Goal: Task Accomplishment & Management: Complete application form

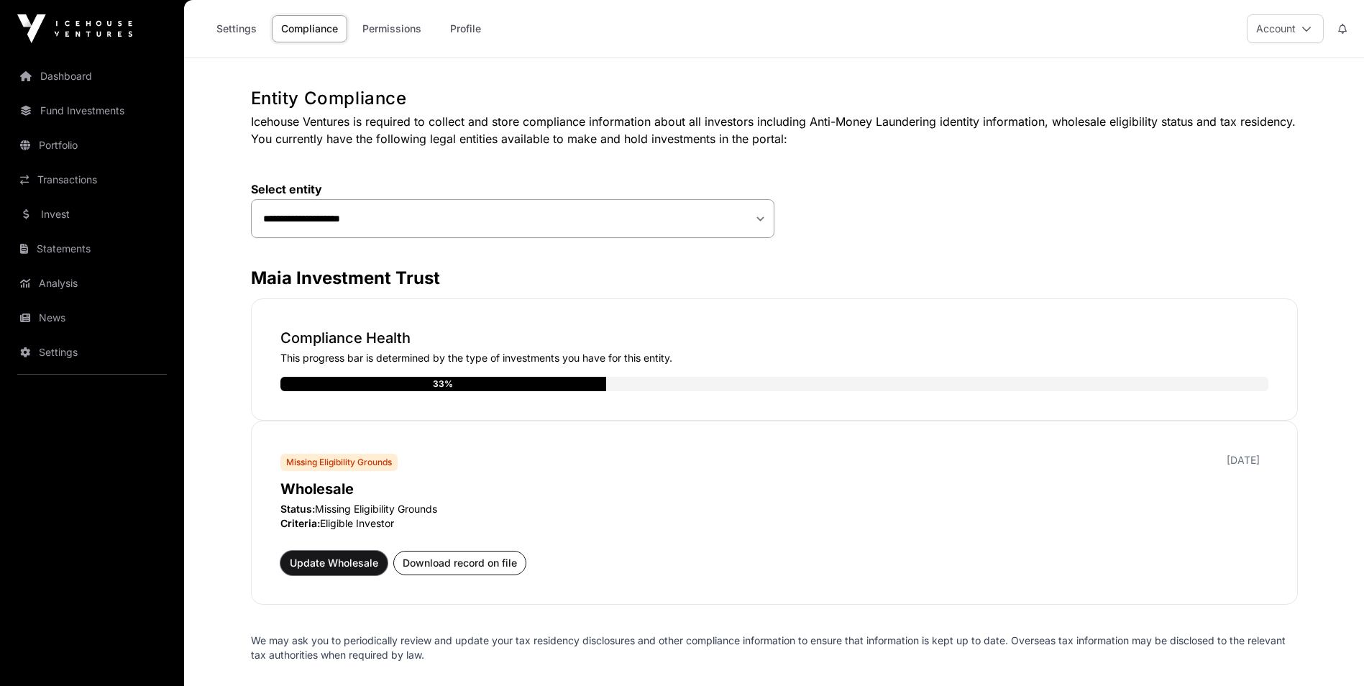
click at [348, 565] on span "Update Wholesale" at bounding box center [334, 563] width 88 height 14
click at [314, 565] on span "Update Wholesale" at bounding box center [334, 563] width 88 height 14
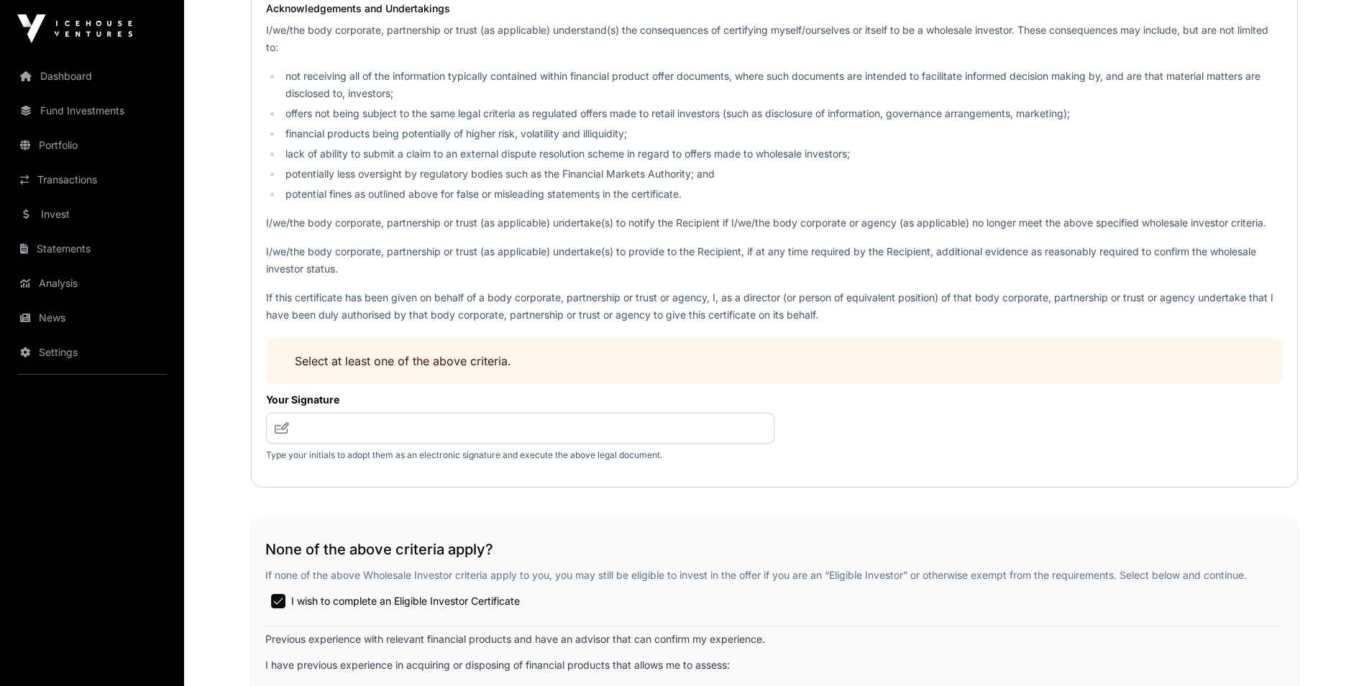
scroll to position [1942, 0]
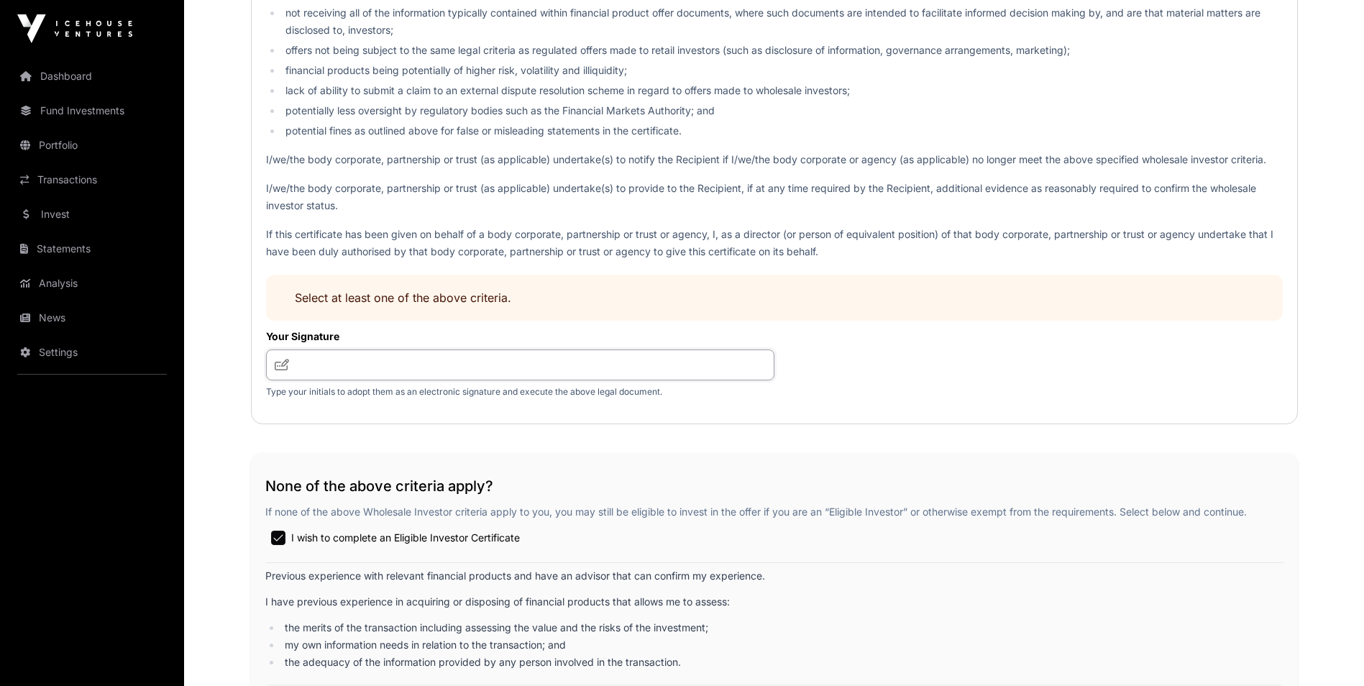
click at [429, 370] on input "text" at bounding box center [520, 365] width 508 height 31
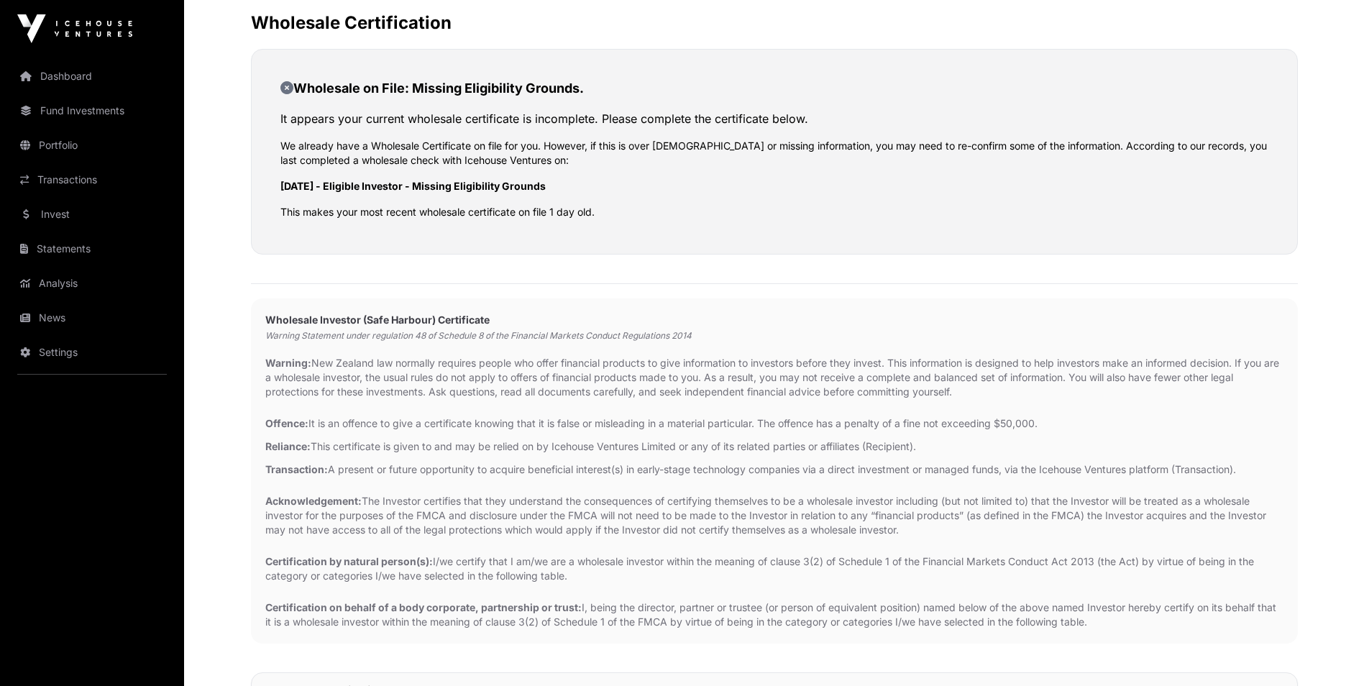
scroll to position [0, 0]
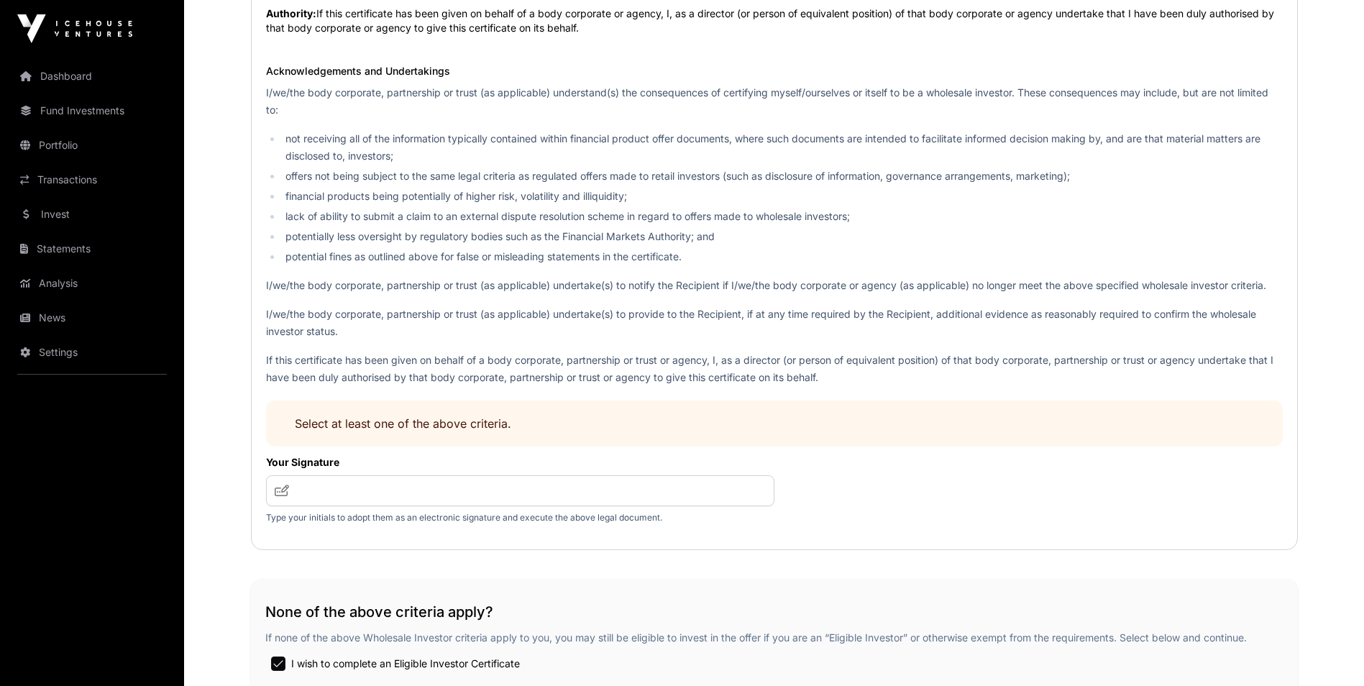
scroll to position [2229, 0]
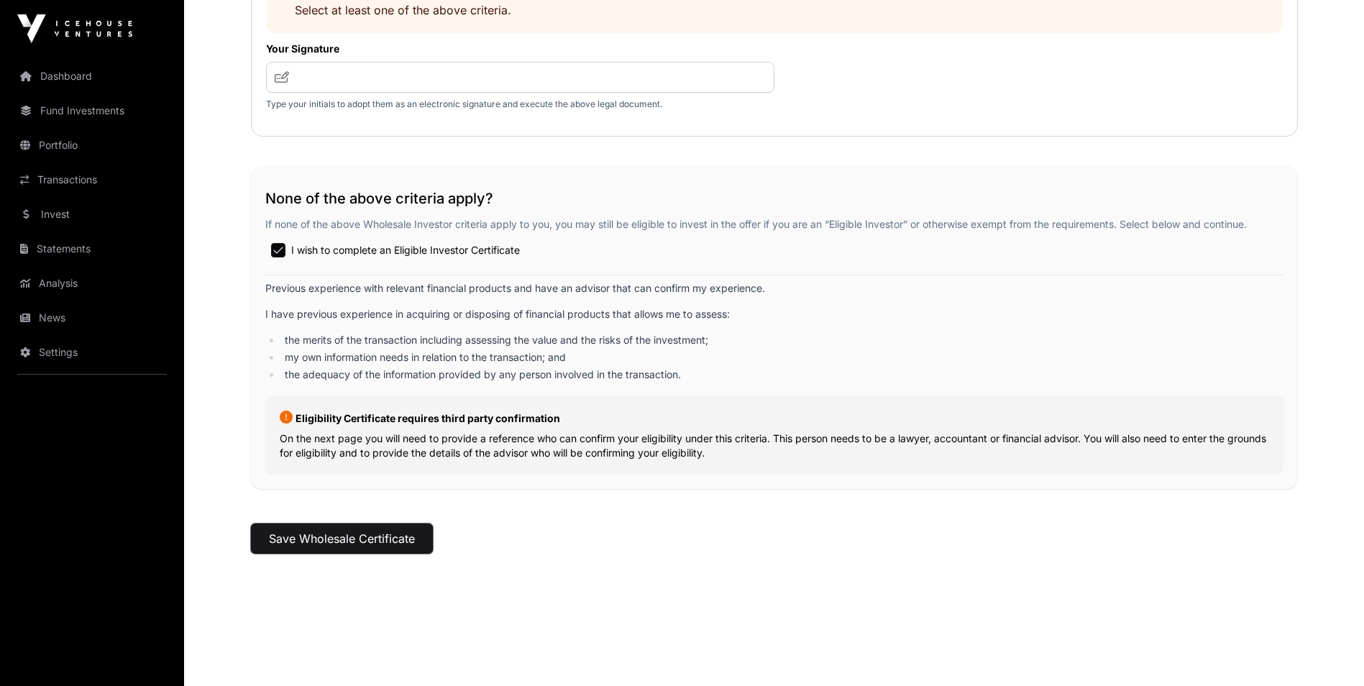
click at [347, 539] on button "Save Wholesale Certificate" at bounding box center [342, 539] width 182 height 30
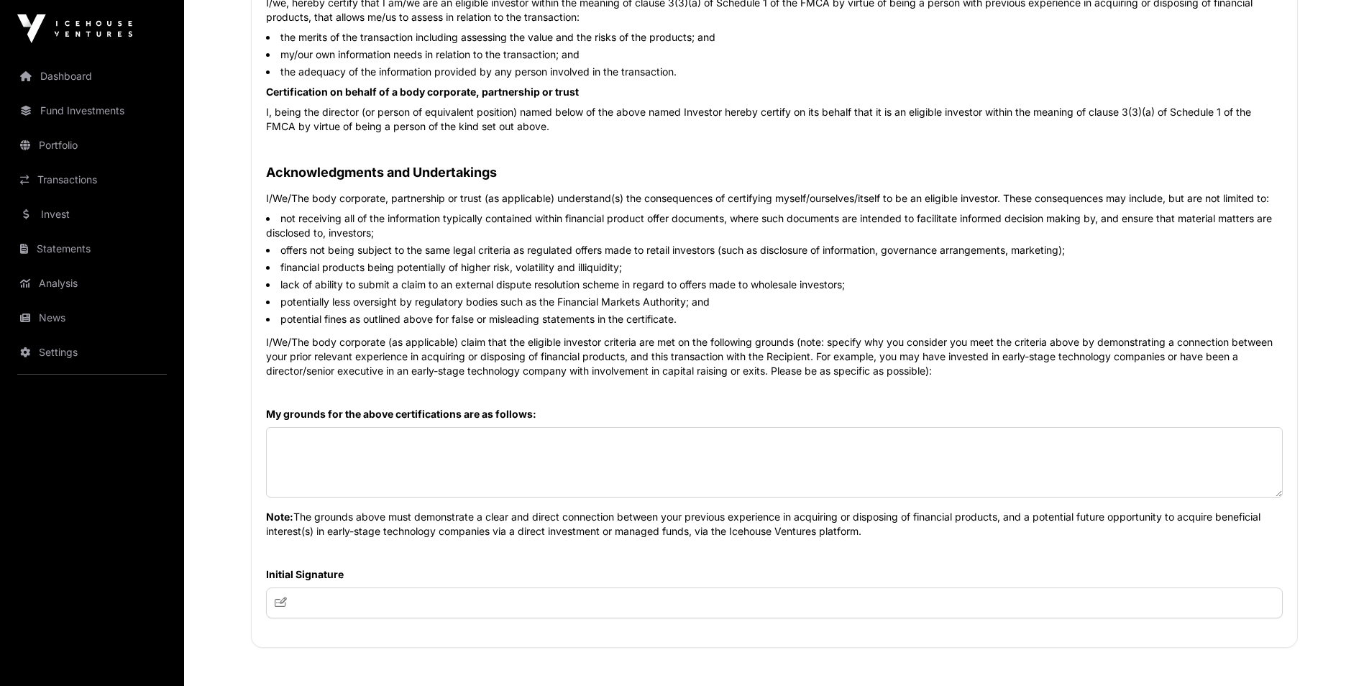
scroll to position [365, 0]
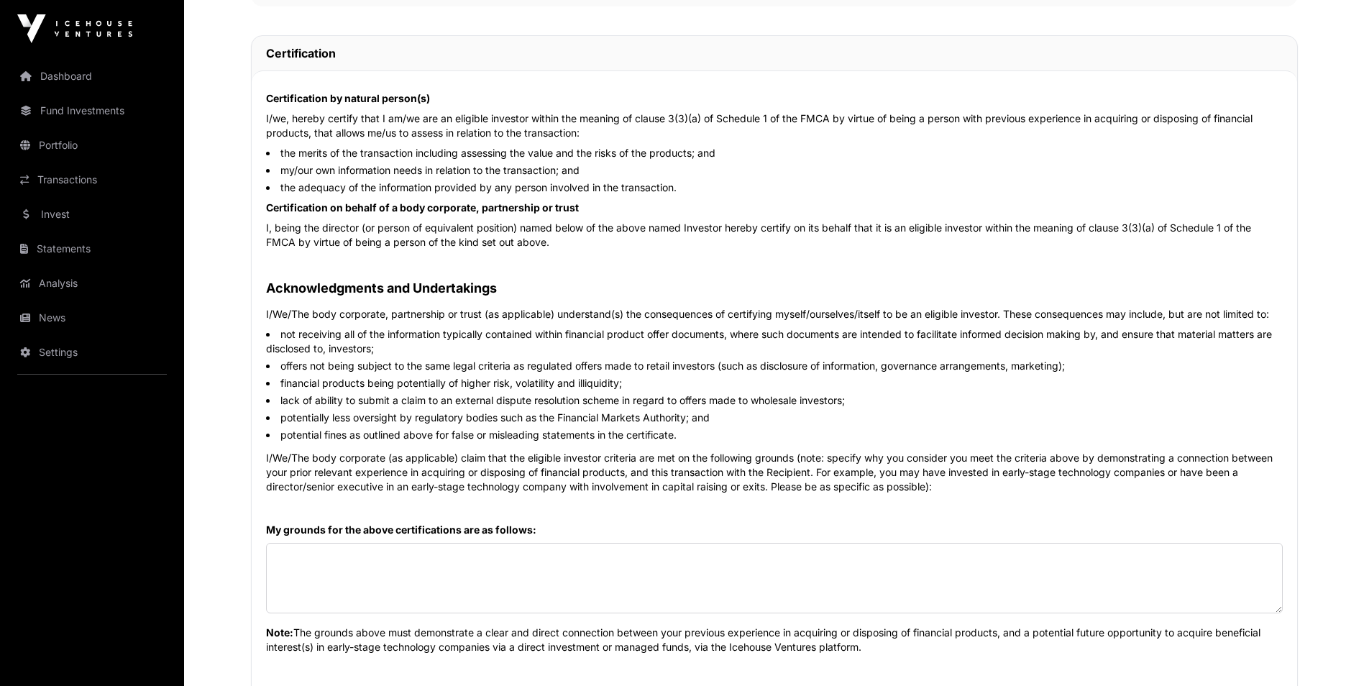
drag, startPoint x: 537, startPoint y: 529, endPoint x: 263, endPoint y: 103, distance: 506.5
click at [263, 103] on div "Certification by natural person(s) I/we, hereby certify that I am/we are an eli…" at bounding box center [775, 416] width 1046 height 693
copy div "Certification by natural person(s) I/we, hereby certify that I am/we are an eli…"
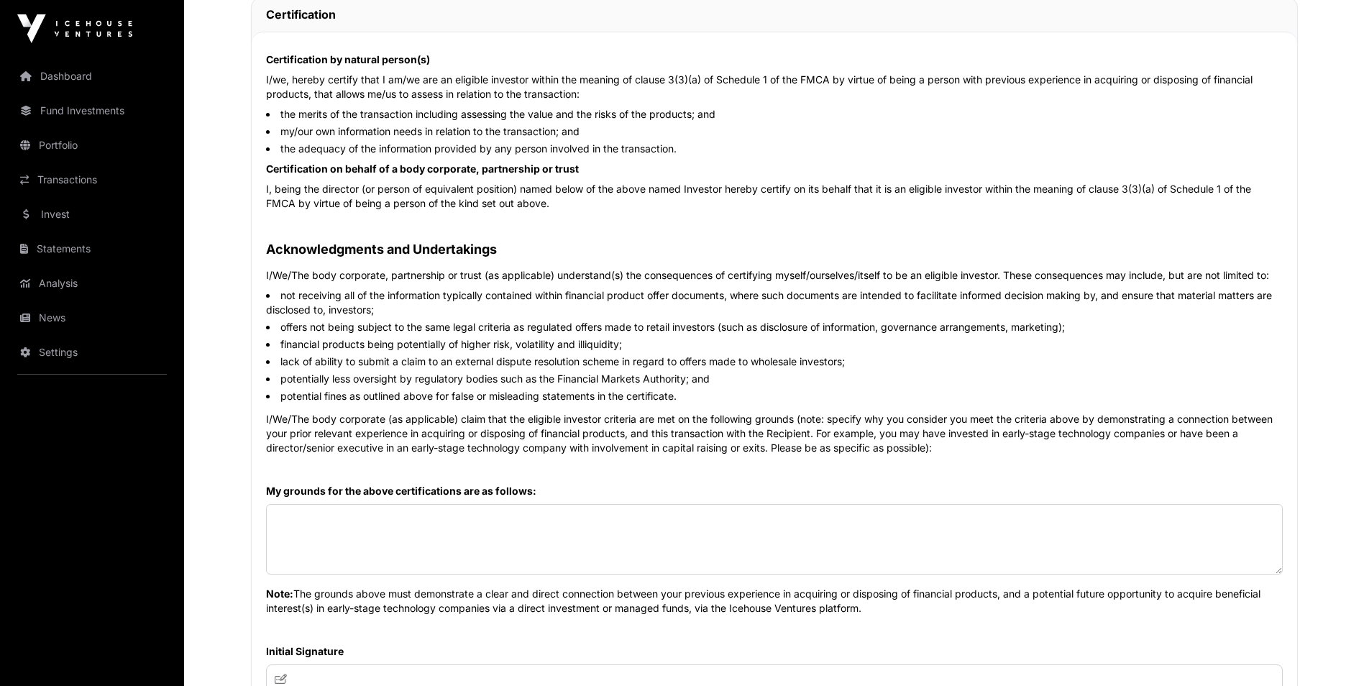
scroll to position [437, 0]
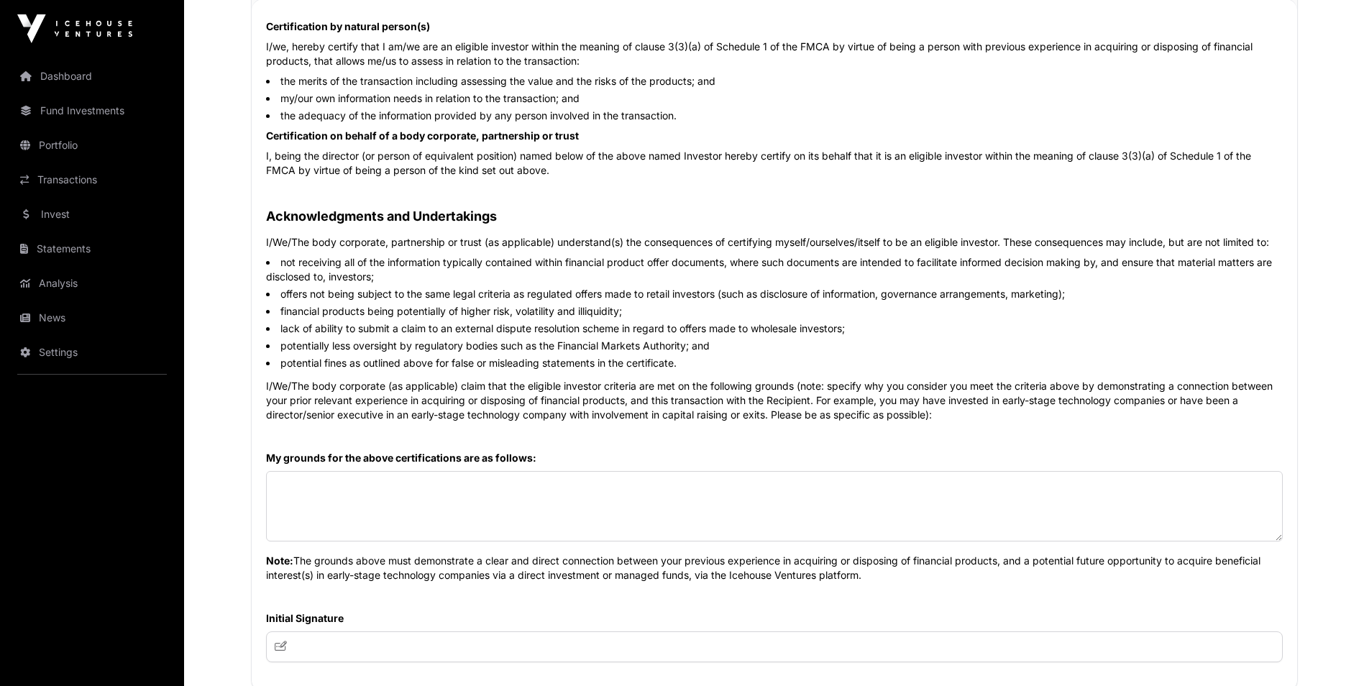
click at [311, 470] on div "My grounds for the above certifications are as follows: Note: The grounds above…" at bounding box center [774, 517] width 1017 height 132
click at [303, 489] on textarea at bounding box center [774, 506] width 1017 height 70
paste textarea "**********"
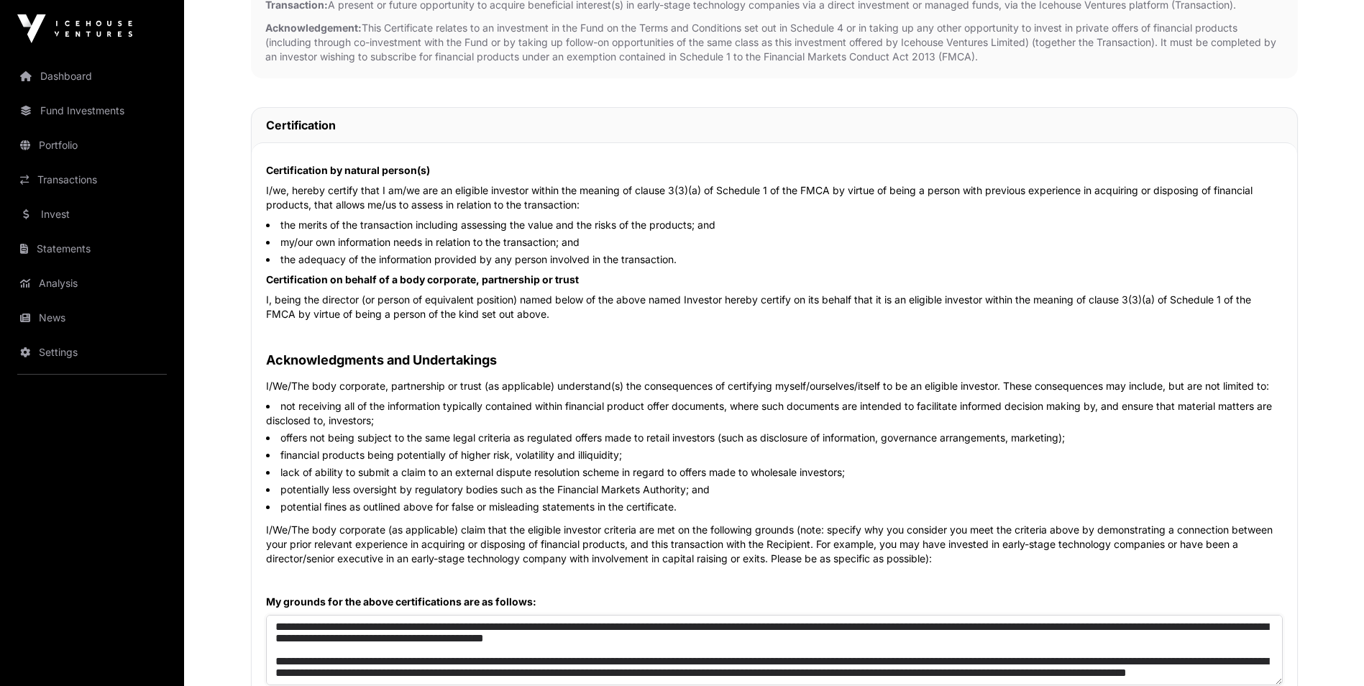
scroll to position [509, 0]
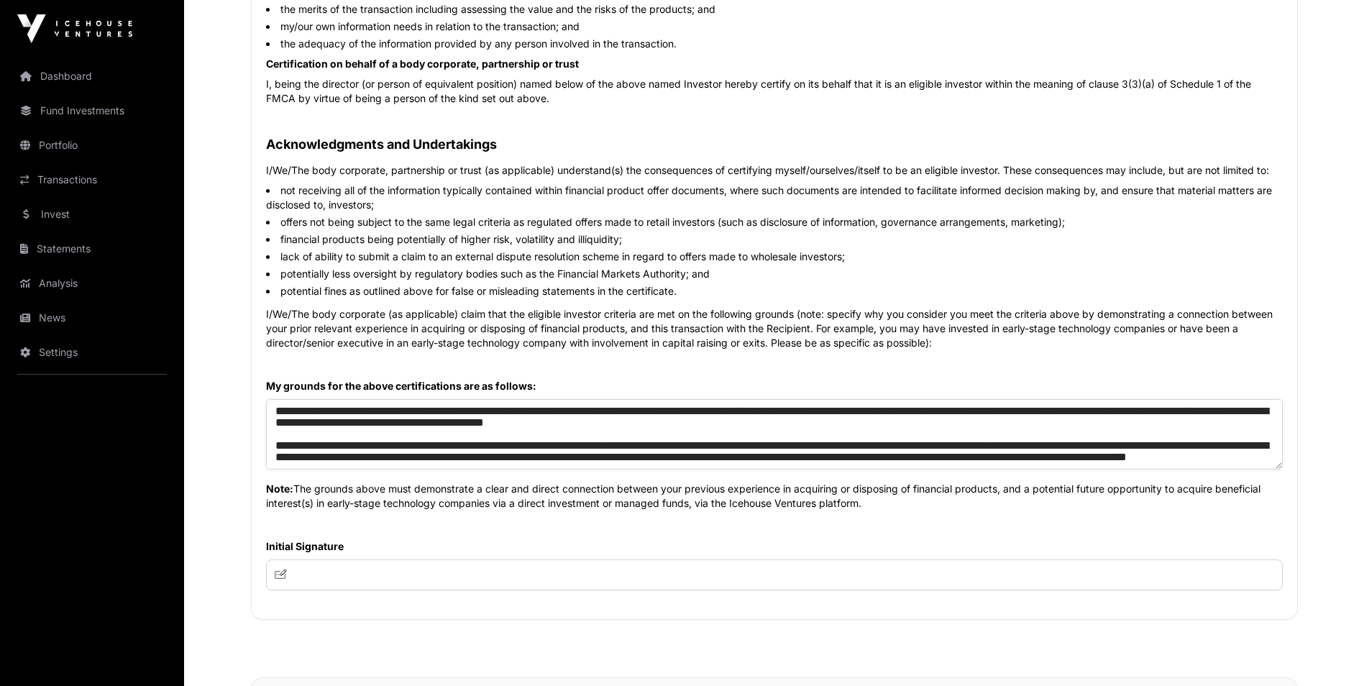
click at [346, 425] on textarea "**********" at bounding box center [774, 434] width 1017 height 70
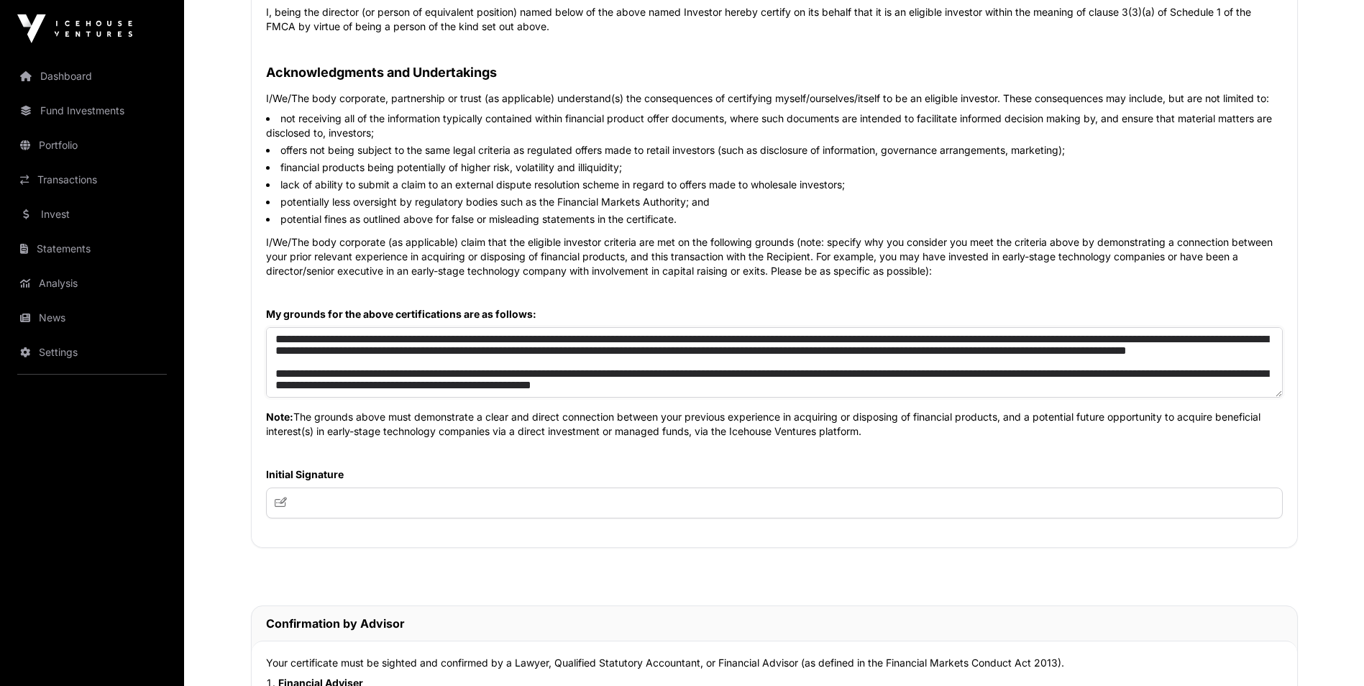
scroll to position [0, 0]
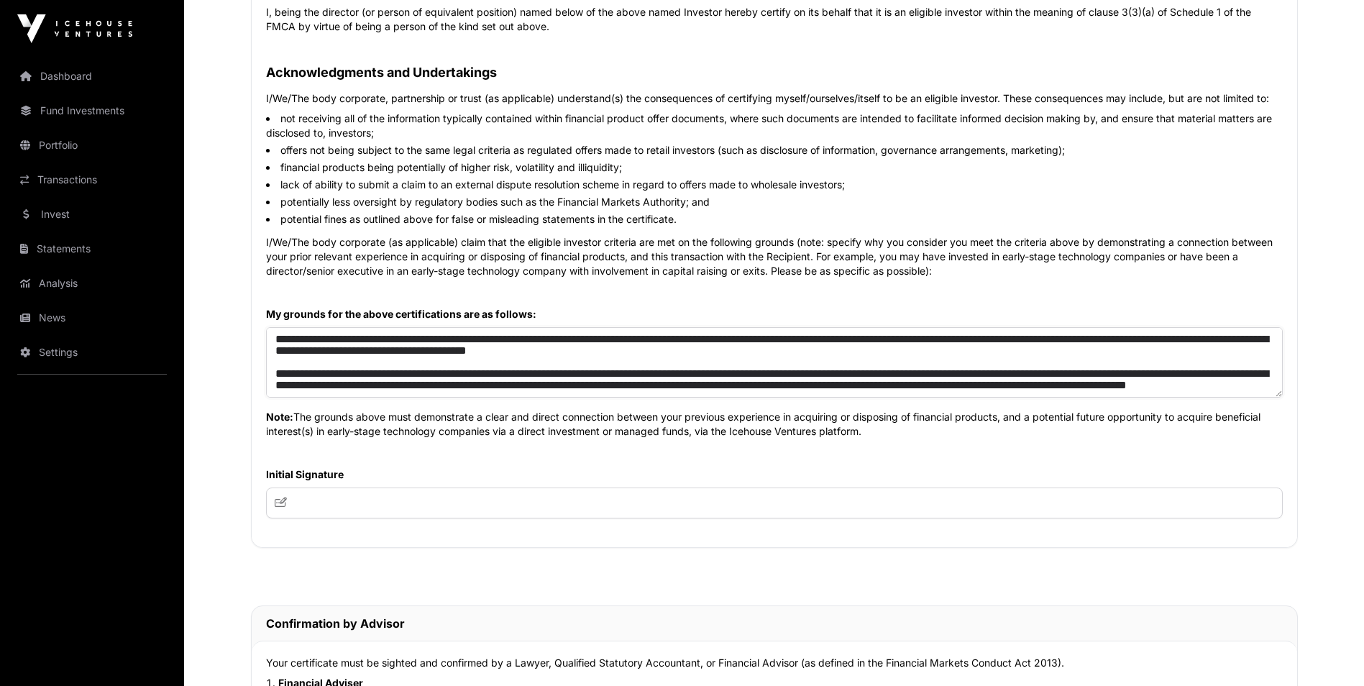
click at [886, 373] on textarea "**********" at bounding box center [774, 362] width 1017 height 70
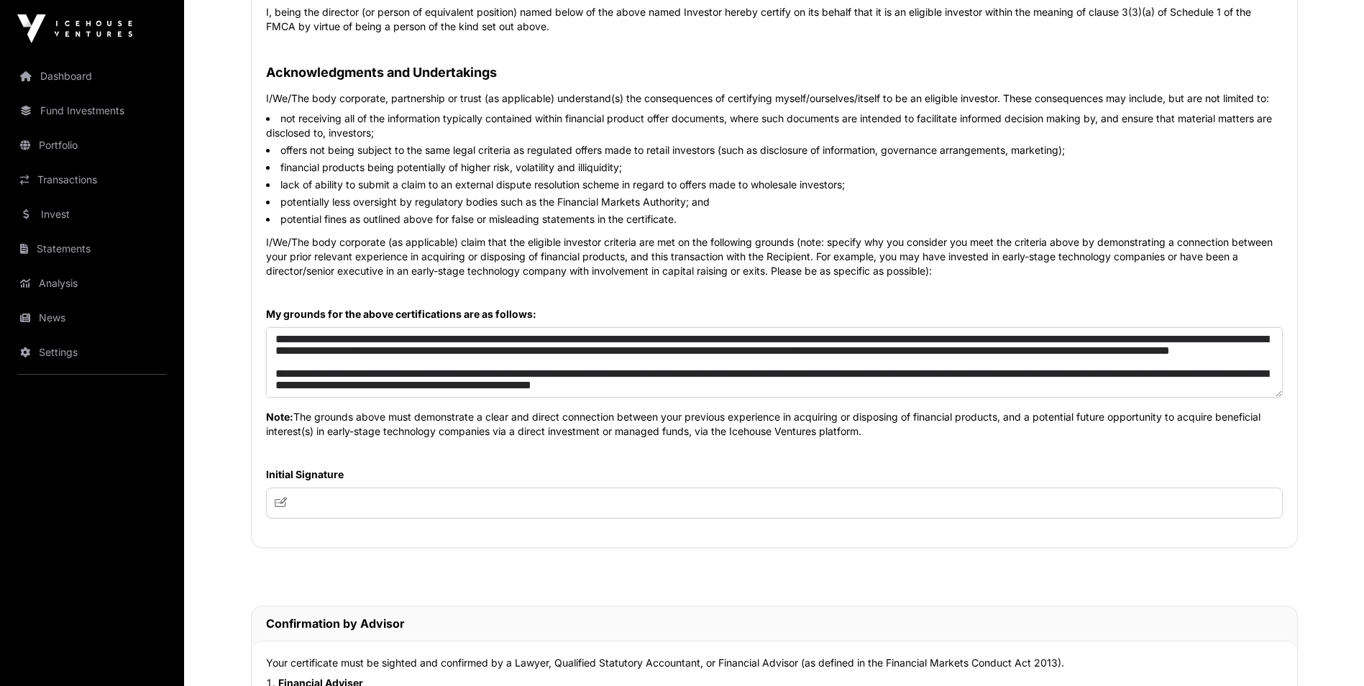
scroll to position [46, 0]
type textarea "**********"
click at [465, 498] on input "text" at bounding box center [774, 503] width 1017 height 31
type input "**********"
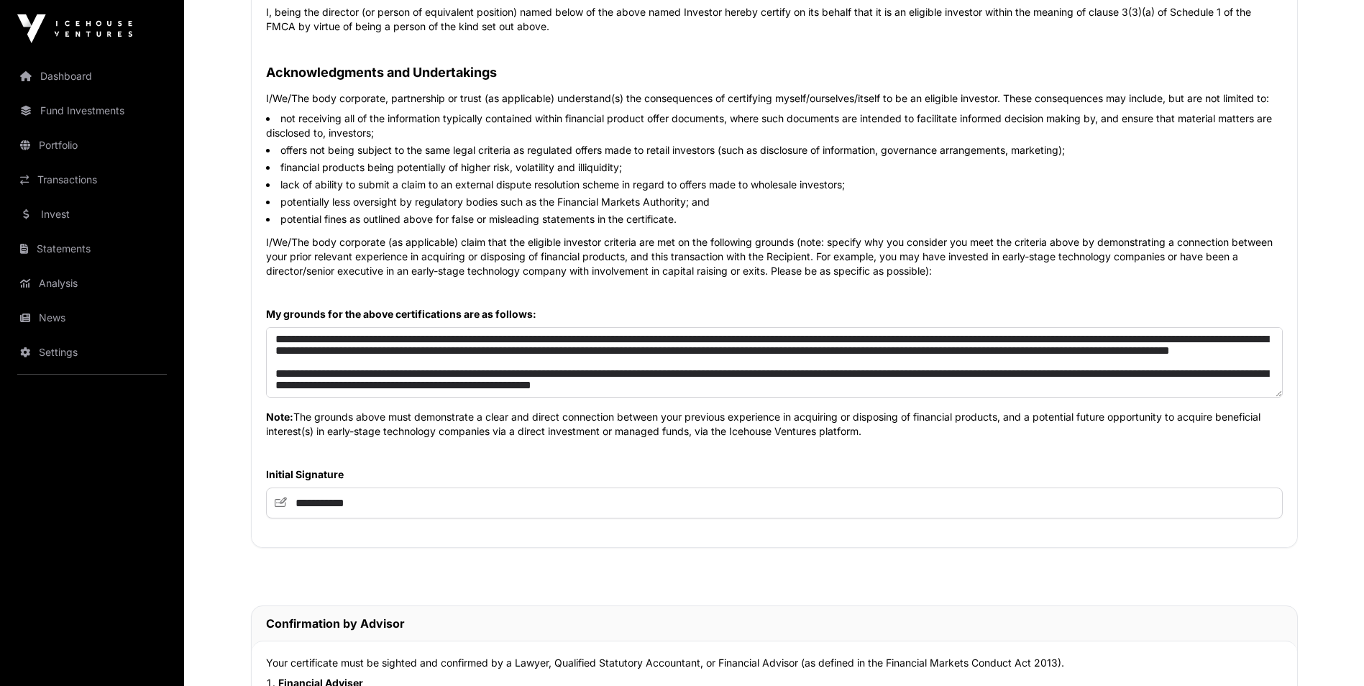
type input "**********"
drag, startPoint x: 896, startPoint y: 432, endPoint x: 256, endPoint y: 416, distance: 640.3
click at [256, 416] on div "Certification by natural person(s) I/we, hereby certify that I am/we are an eli…" at bounding box center [775, 201] width 1046 height 693
copy p "Note: The grounds above must demonstrate a clear and direct connection between …"
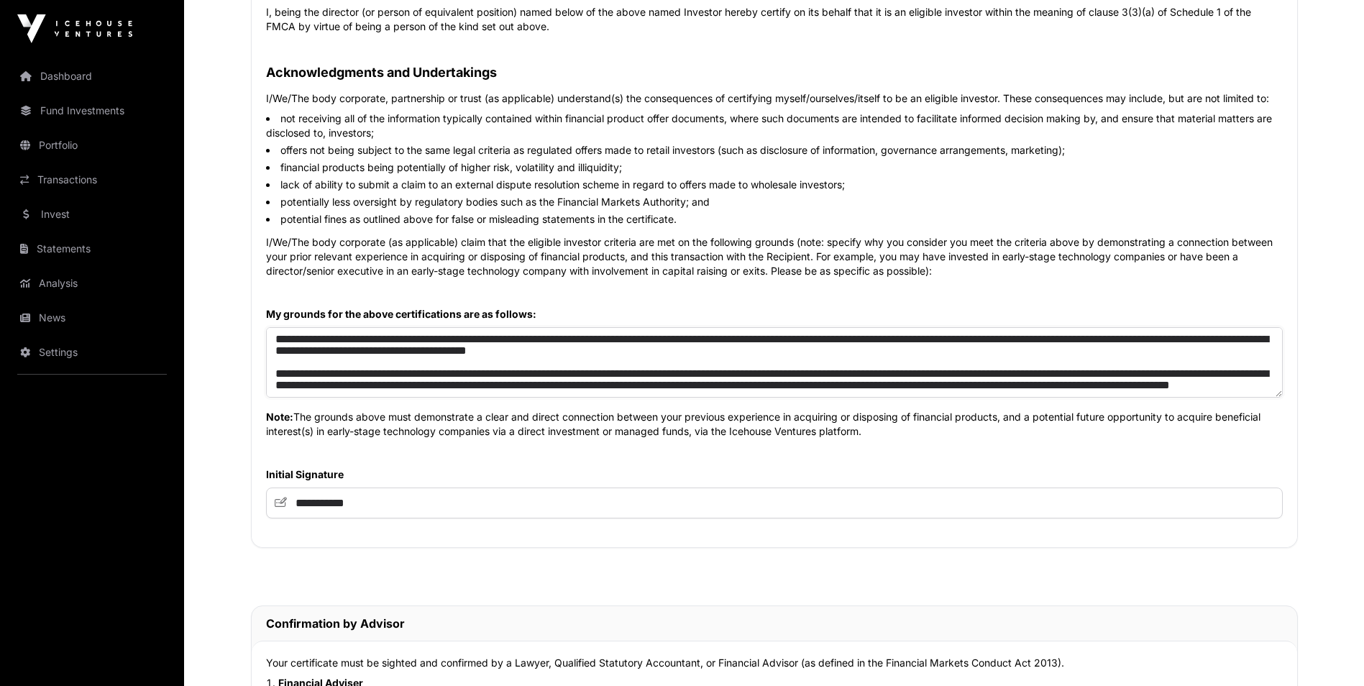
drag, startPoint x: 892, startPoint y: 387, endPoint x: 235, endPoint y: 283, distance: 664.9
click at [235, 283] on div "Eligible Investor Certificate Clause 41, Schedule 1 of the Financial Markets Co…" at bounding box center [774, 364] width 1105 height 1717
paste textarea "**********"
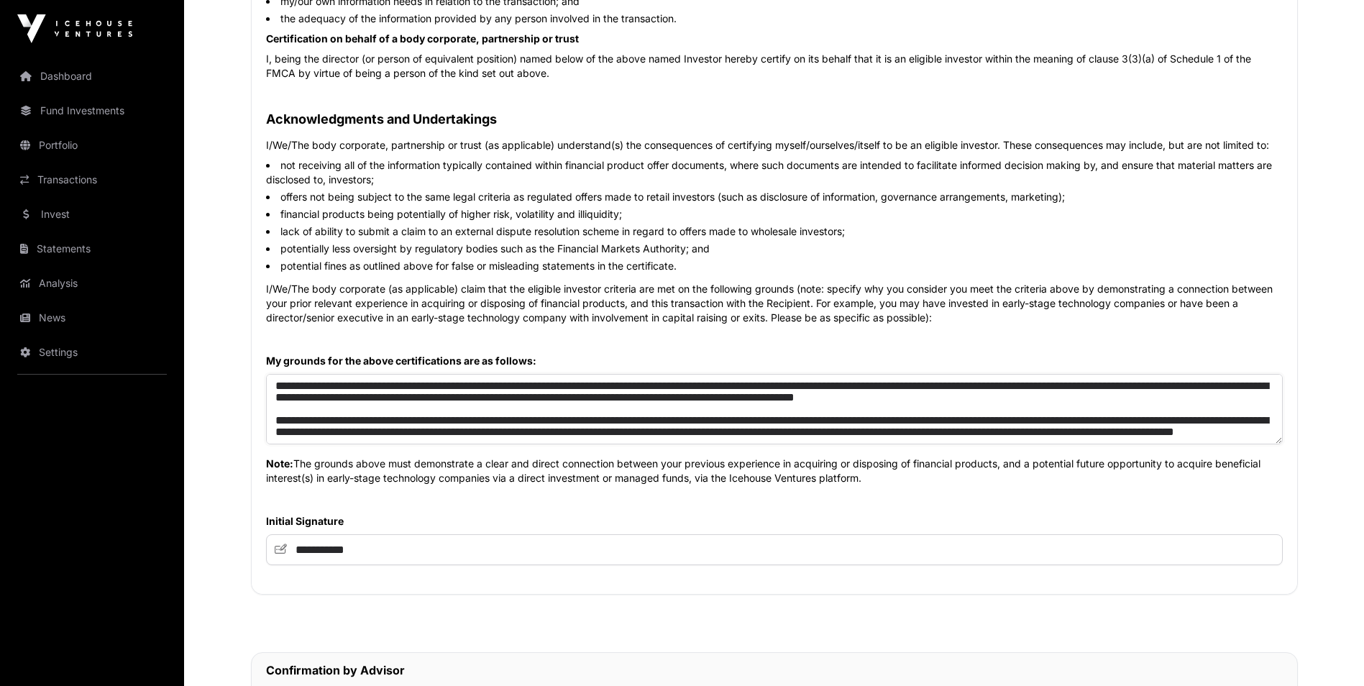
scroll to position [509, 0]
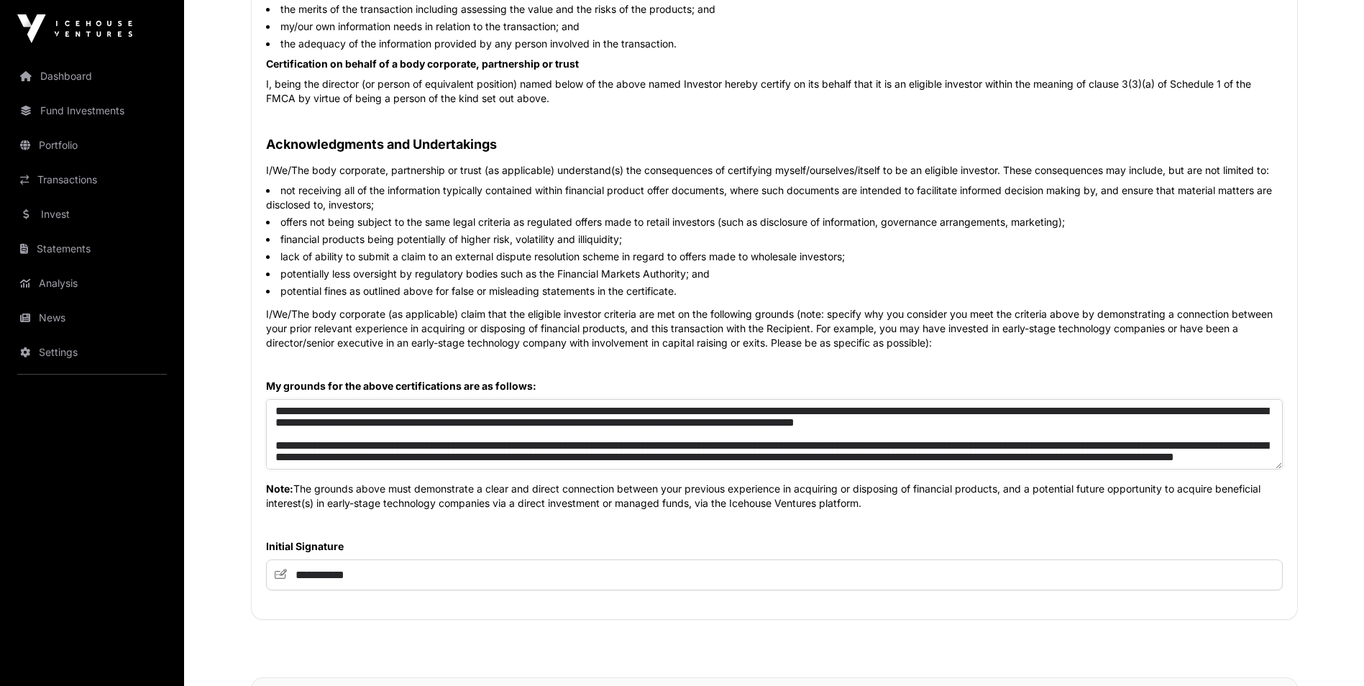
click at [1170, 414] on textarea at bounding box center [774, 434] width 1017 height 70
click at [346, 424] on textarea at bounding box center [774, 434] width 1017 height 70
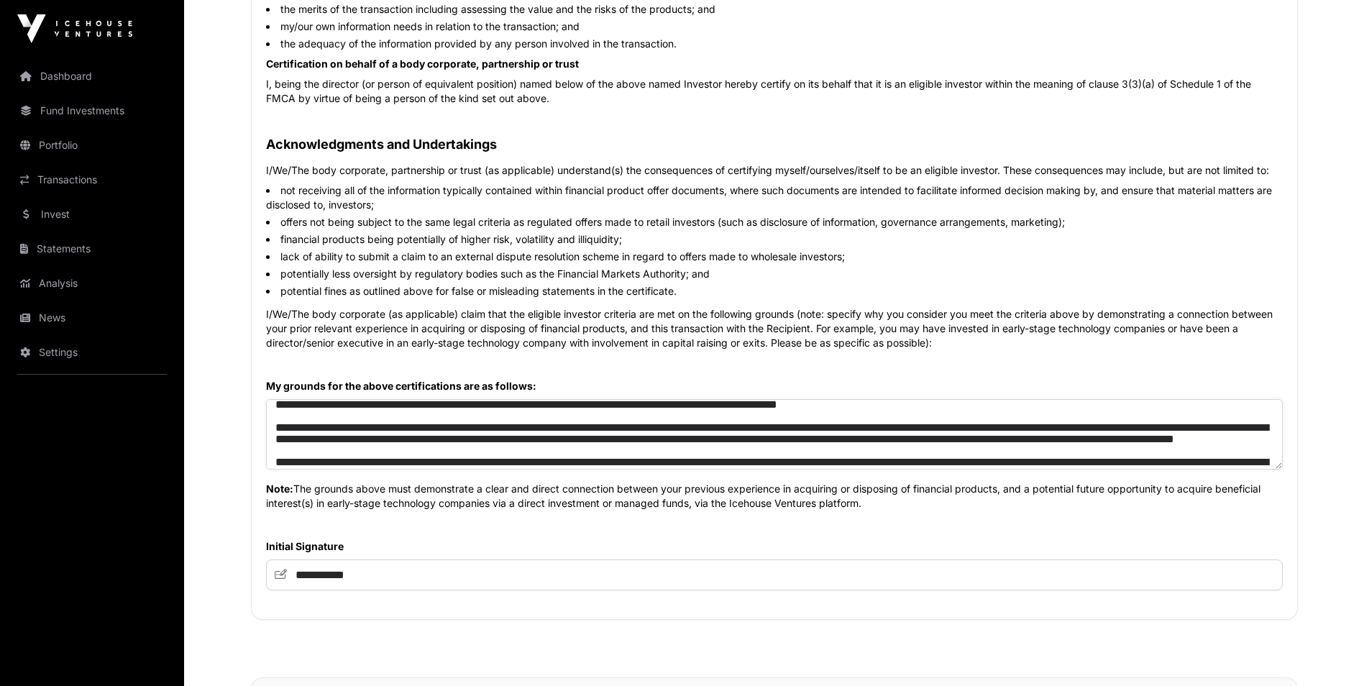
scroll to position [0, 0]
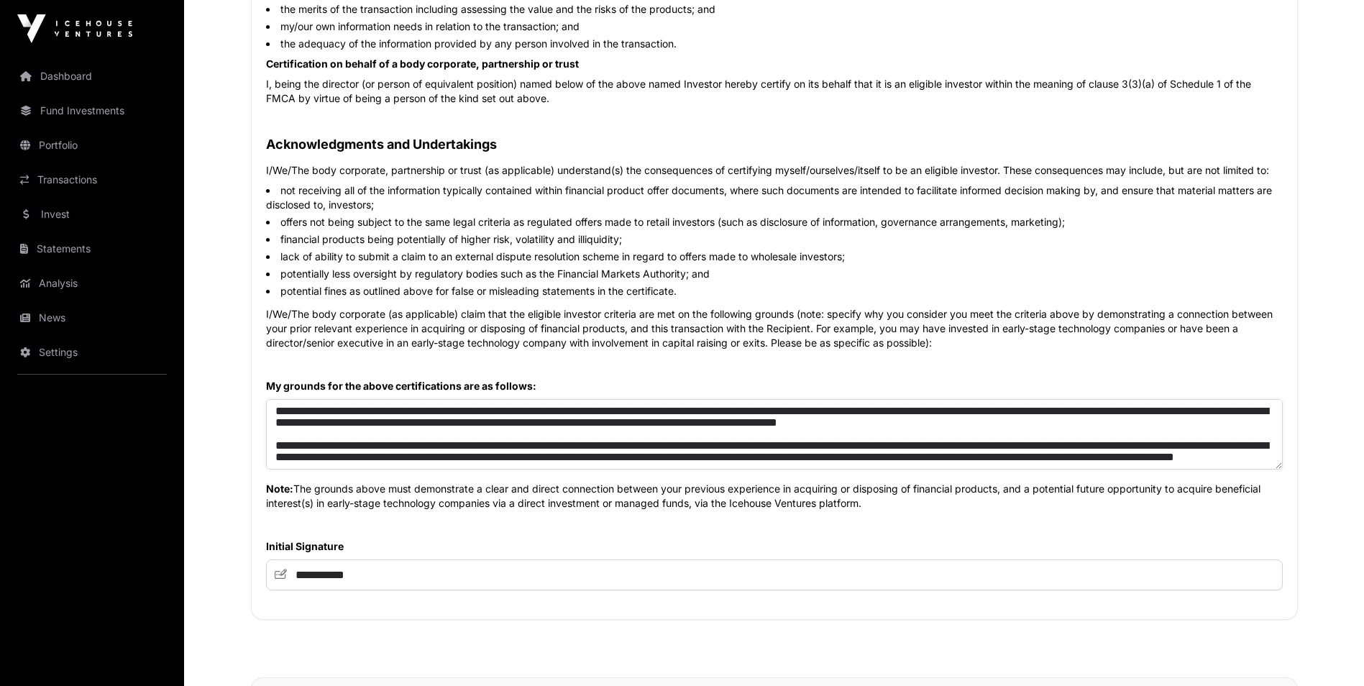
click at [732, 449] on textarea at bounding box center [774, 434] width 1017 height 70
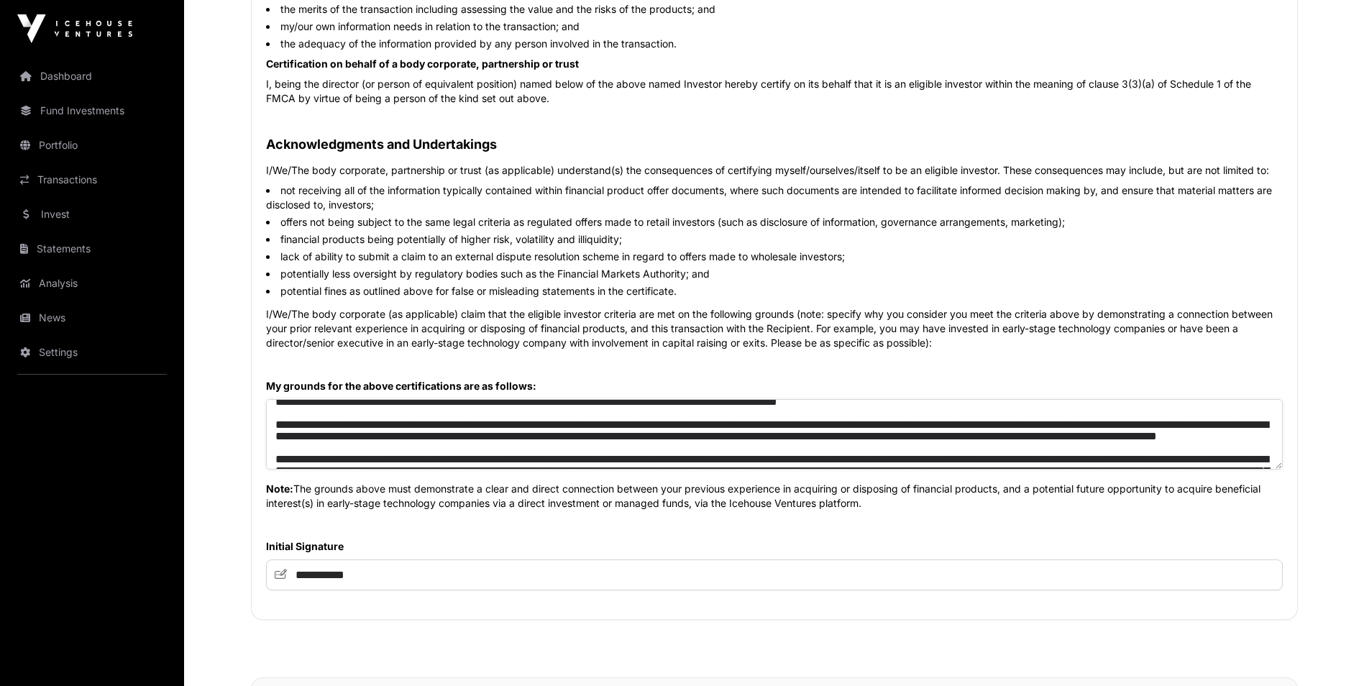
scroll to position [29, 0]
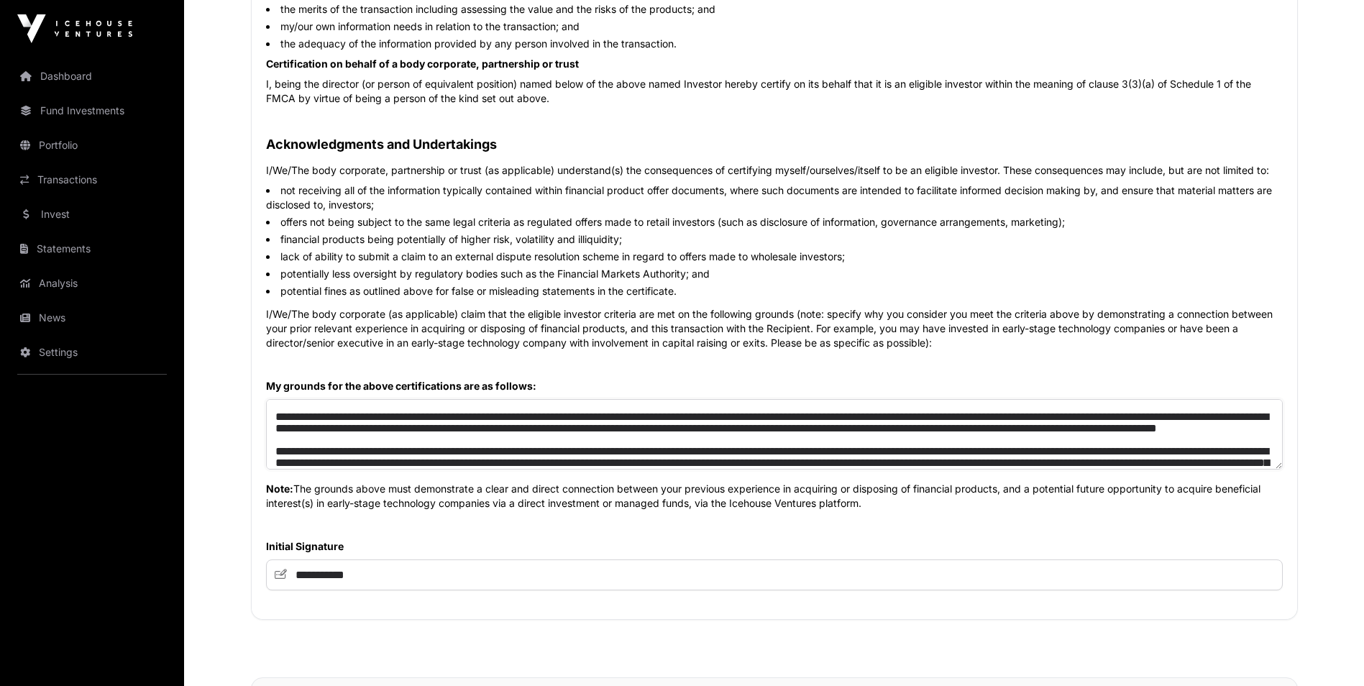
click at [588, 429] on textarea at bounding box center [774, 434] width 1017 height 70
click at [673, 426] on textarea at bounding box center [774, 434] width 1017 height 70
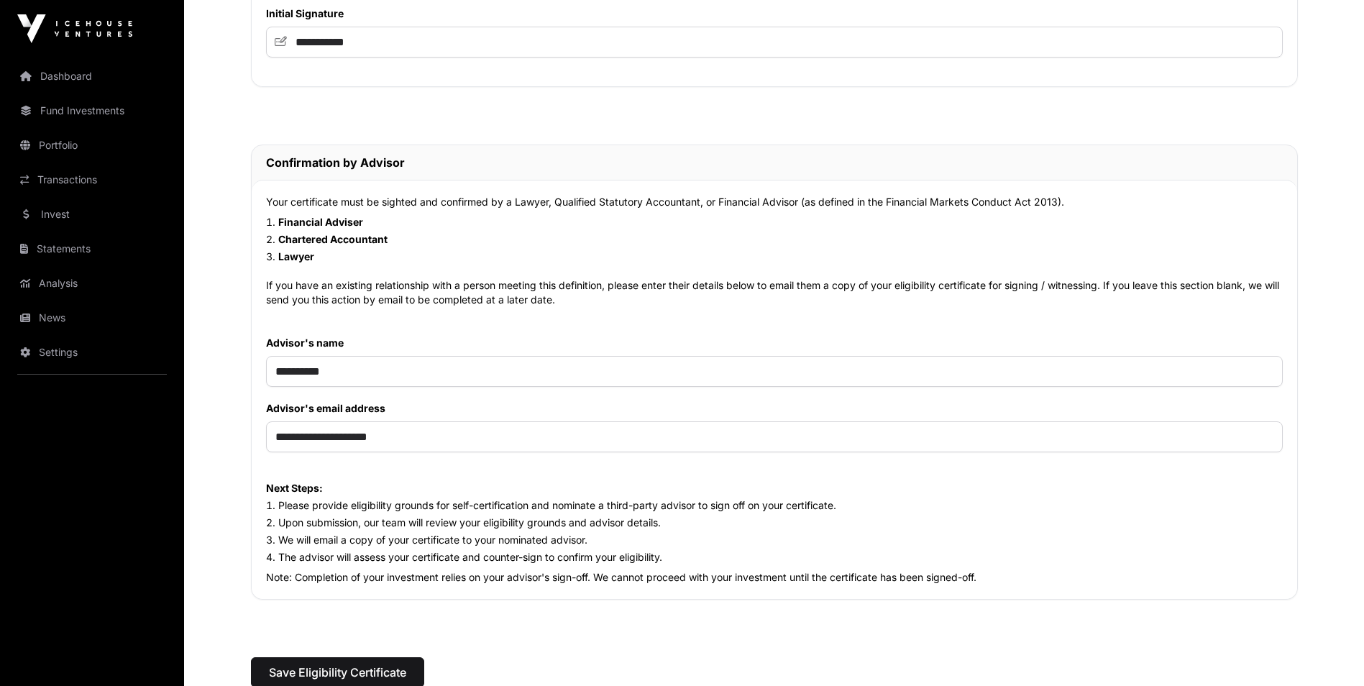
scroll to position [1228, 0]
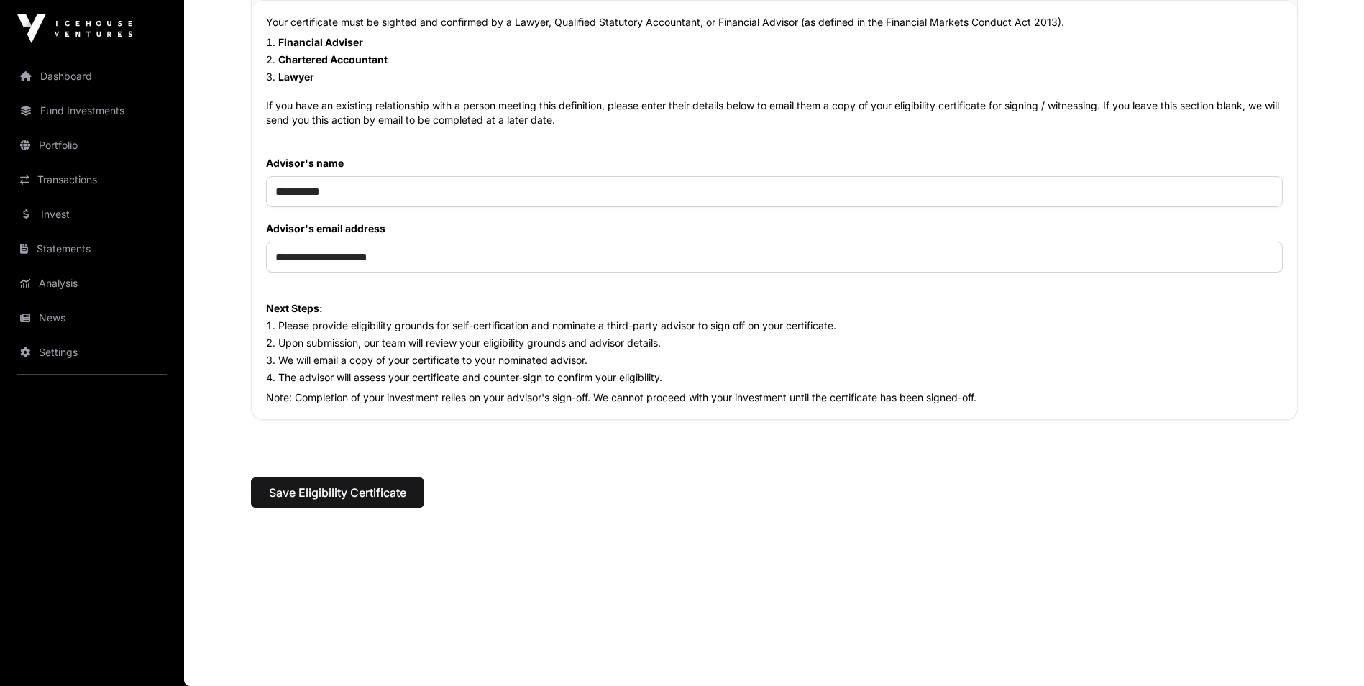
type textarea "**********"
click at [382, 493] on span "Save Eligibility Certificate" at bounding box center [337, 492] width 137 height 17
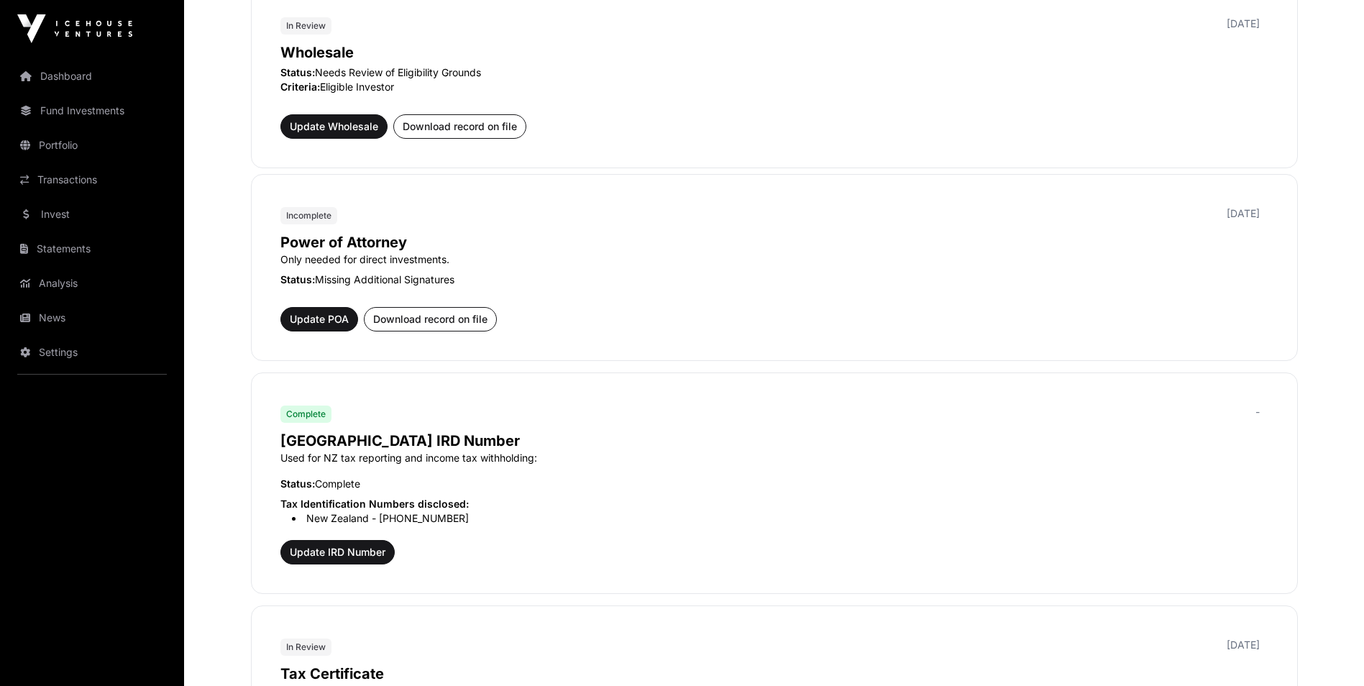
scroll to position [791, 0]
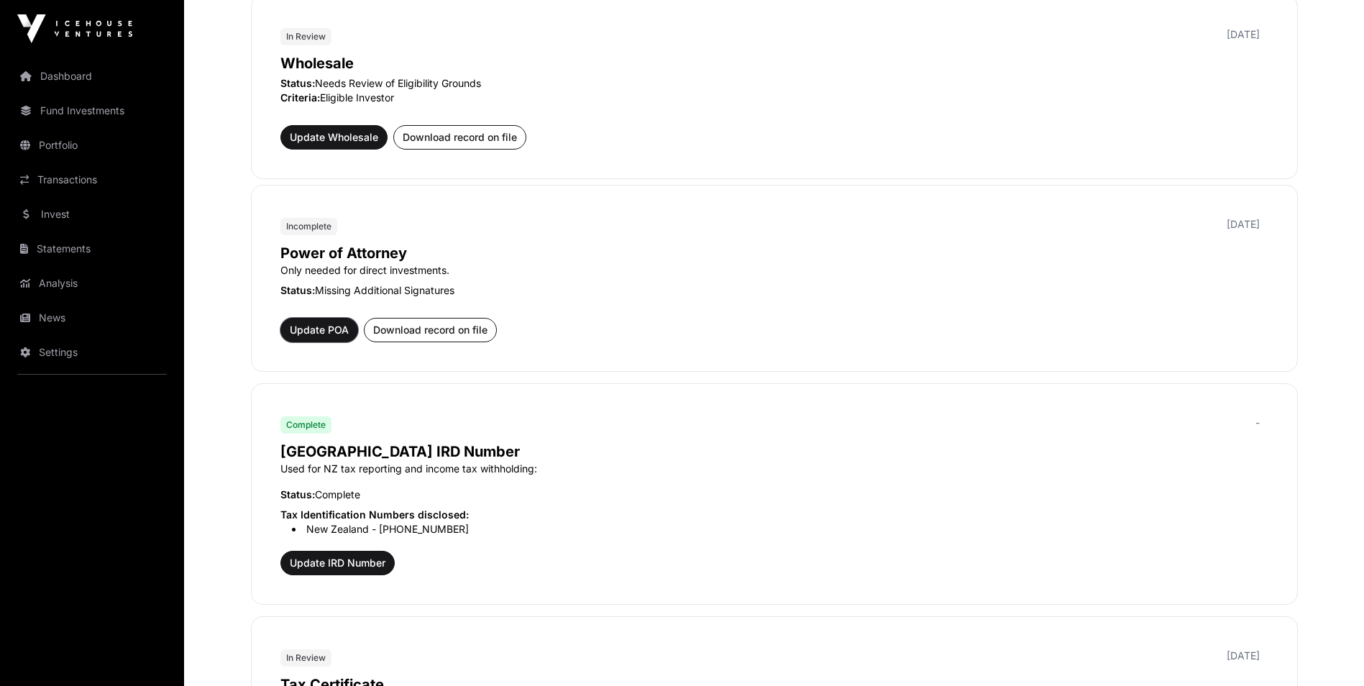
click at [337, 336] on span "Update POA" at bounding box center [319, 330] width 59 height 14
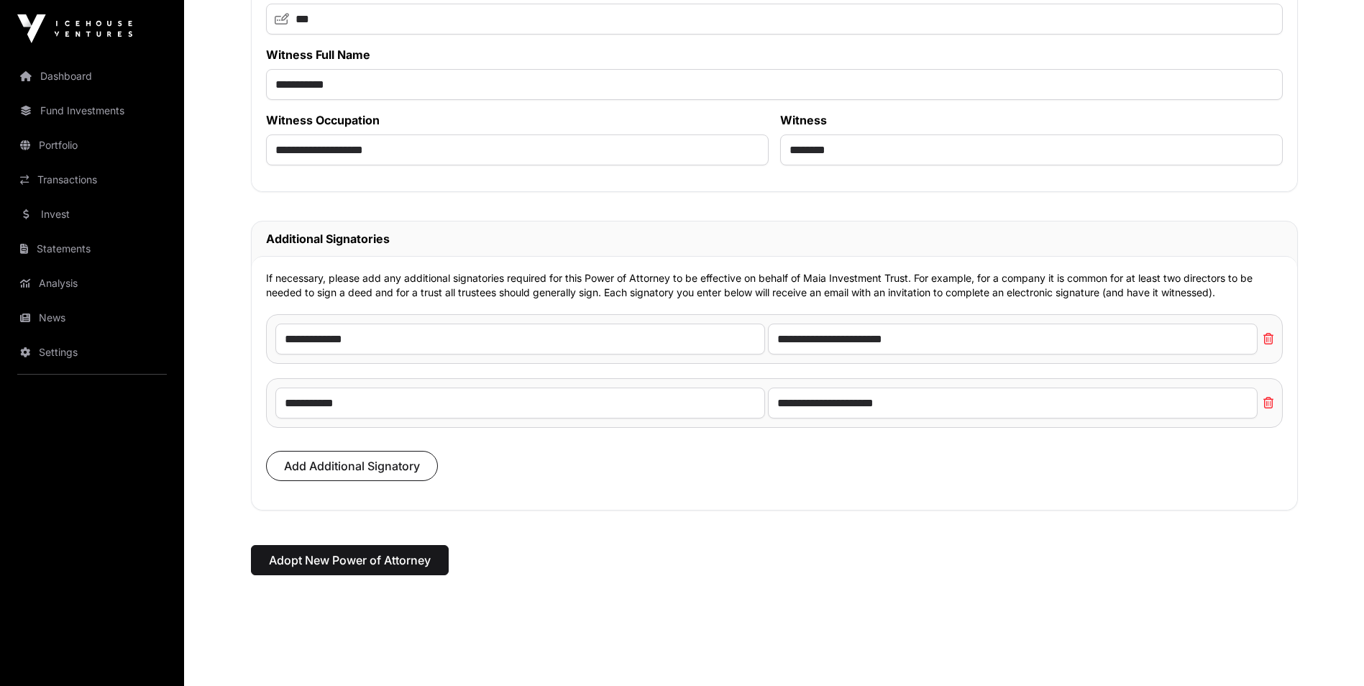
scroll to position [8218, 0]
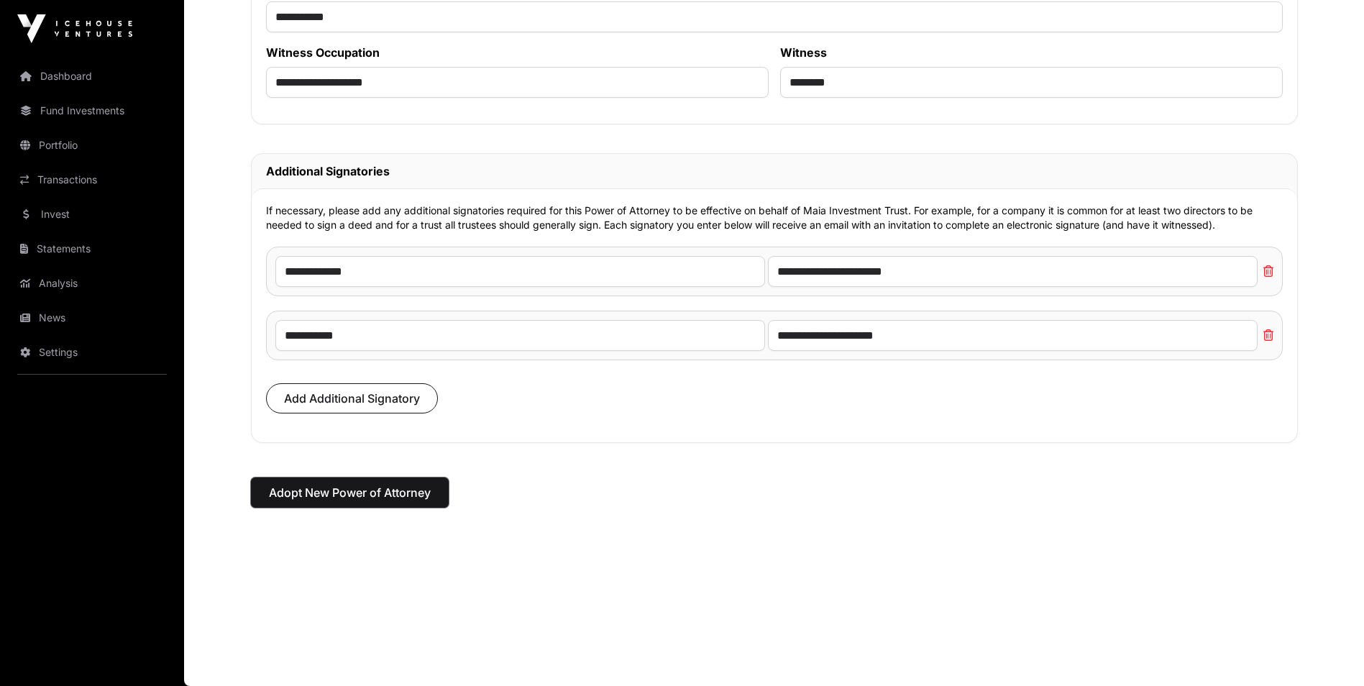
click at [321, 494] on span "Adopt New Power of Attorney" at bounding box center [350, 492] width 162 height 17
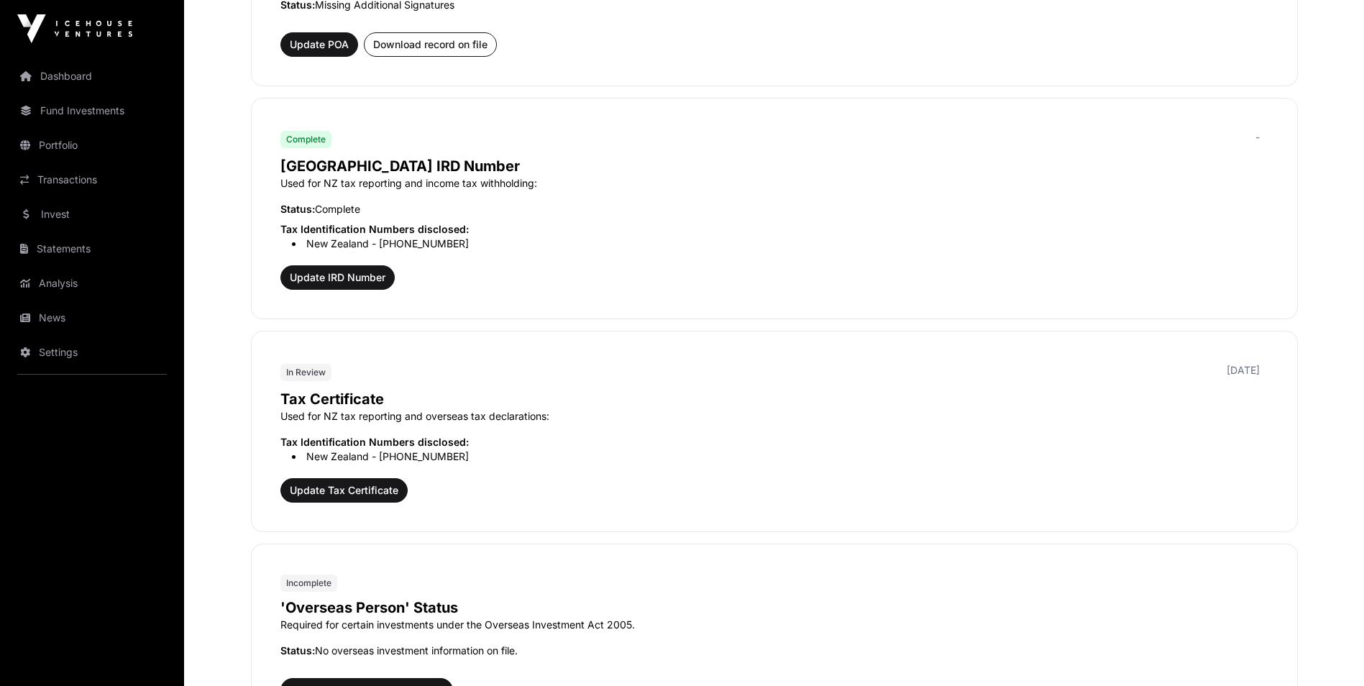
scroll to position [1079, 0]
